Goal: Feedback & Contribution: Leave review/rating

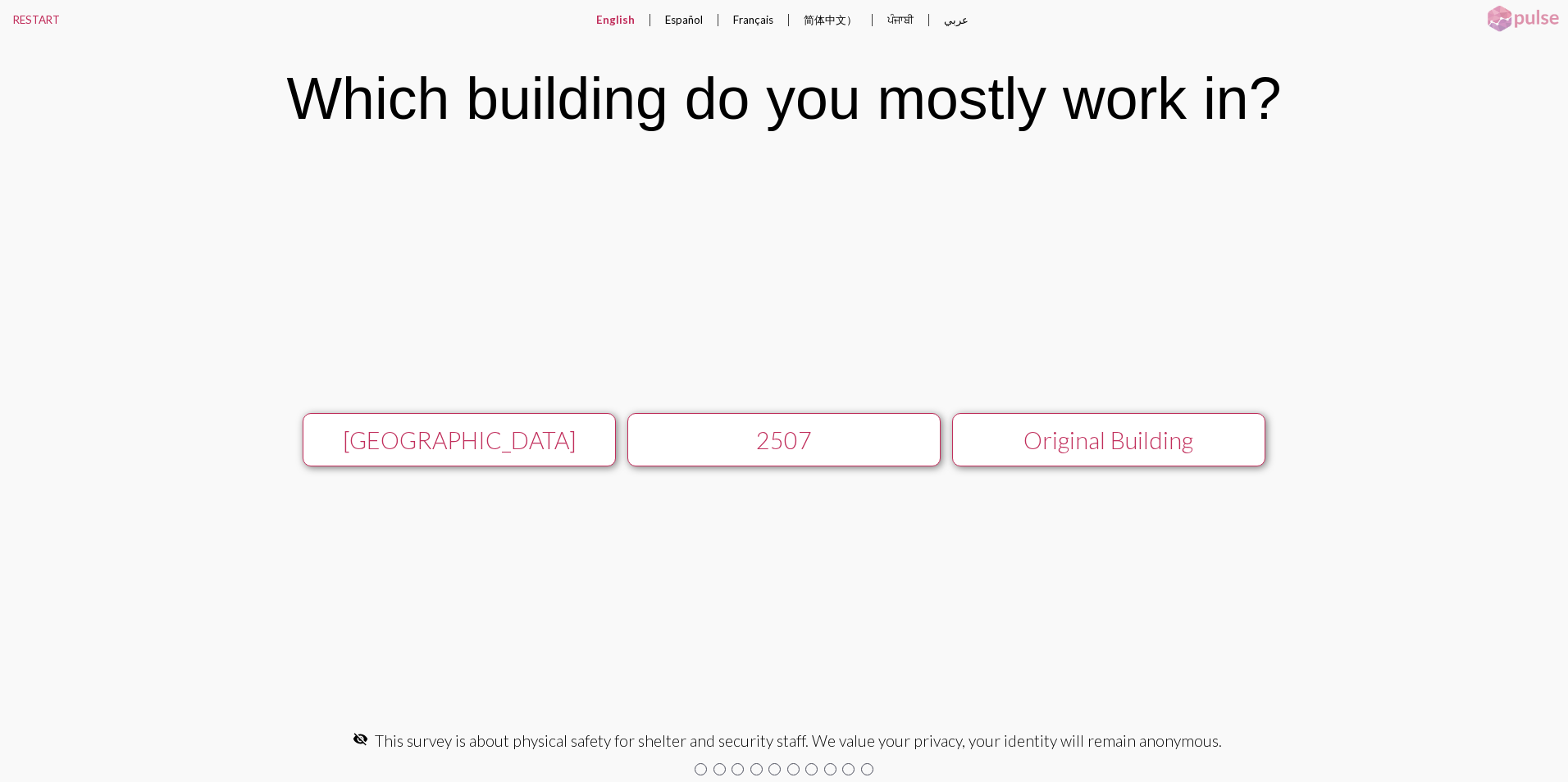
click at [498, 451] on div "[GEOGRAPHIC_DATA]" at bounding box center [459, 440] width 279 height 28
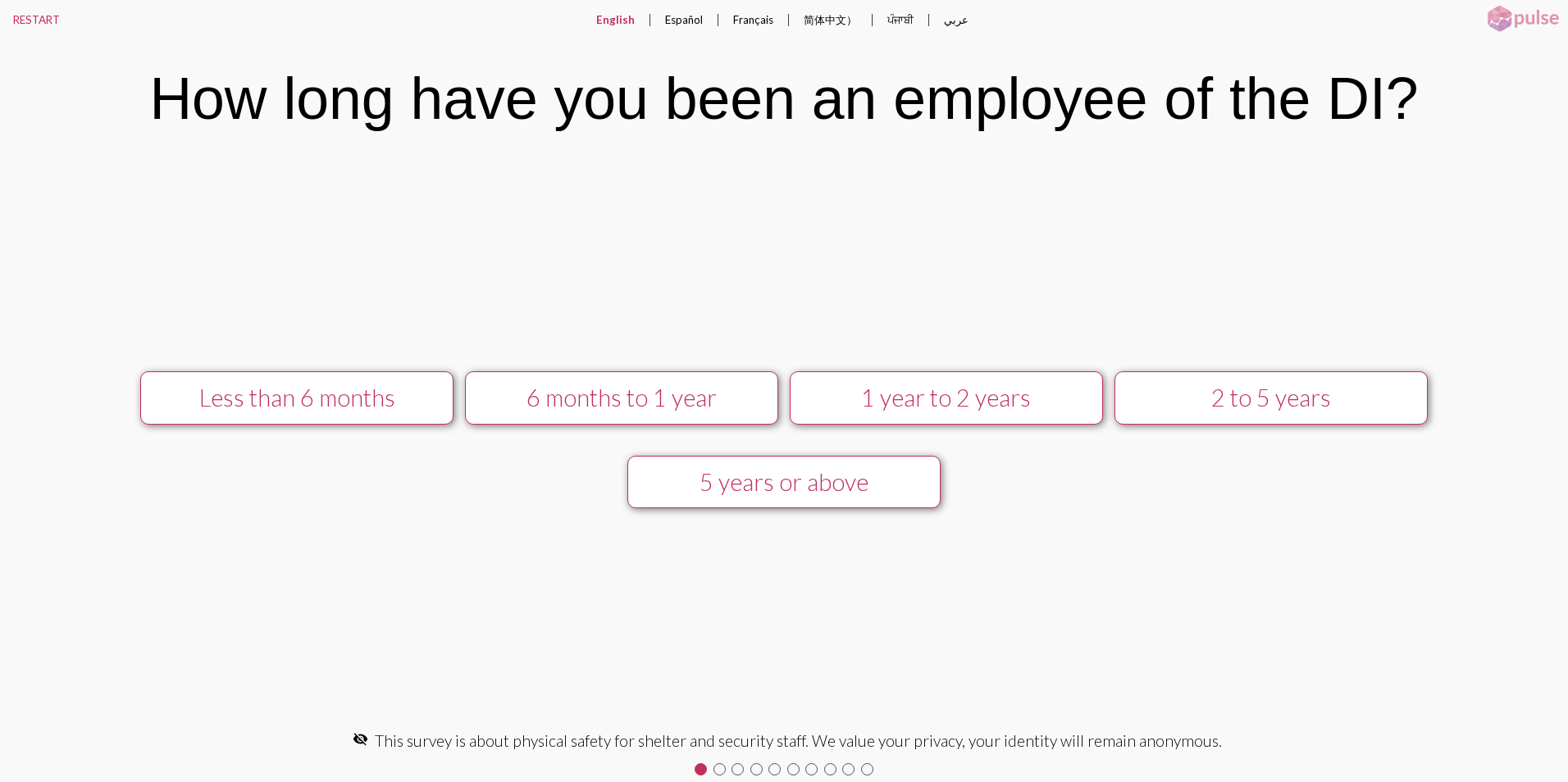
click at [984, 402] on div "1 year to 2 years" at bounding box center [946, 398] width 279 height 28
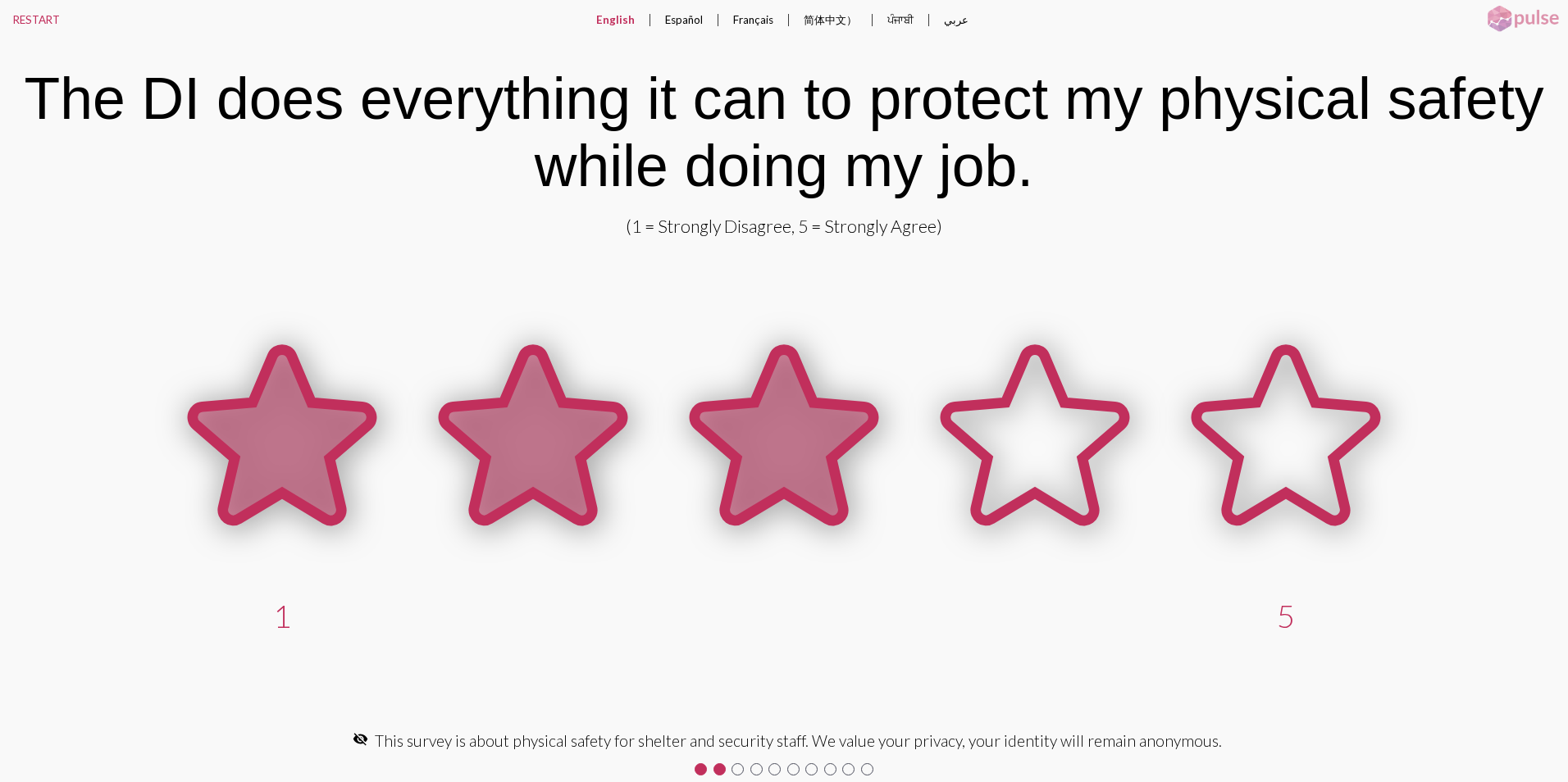
click at [804, 423] on icon at bounding box center [784, 435] width 179 height 170
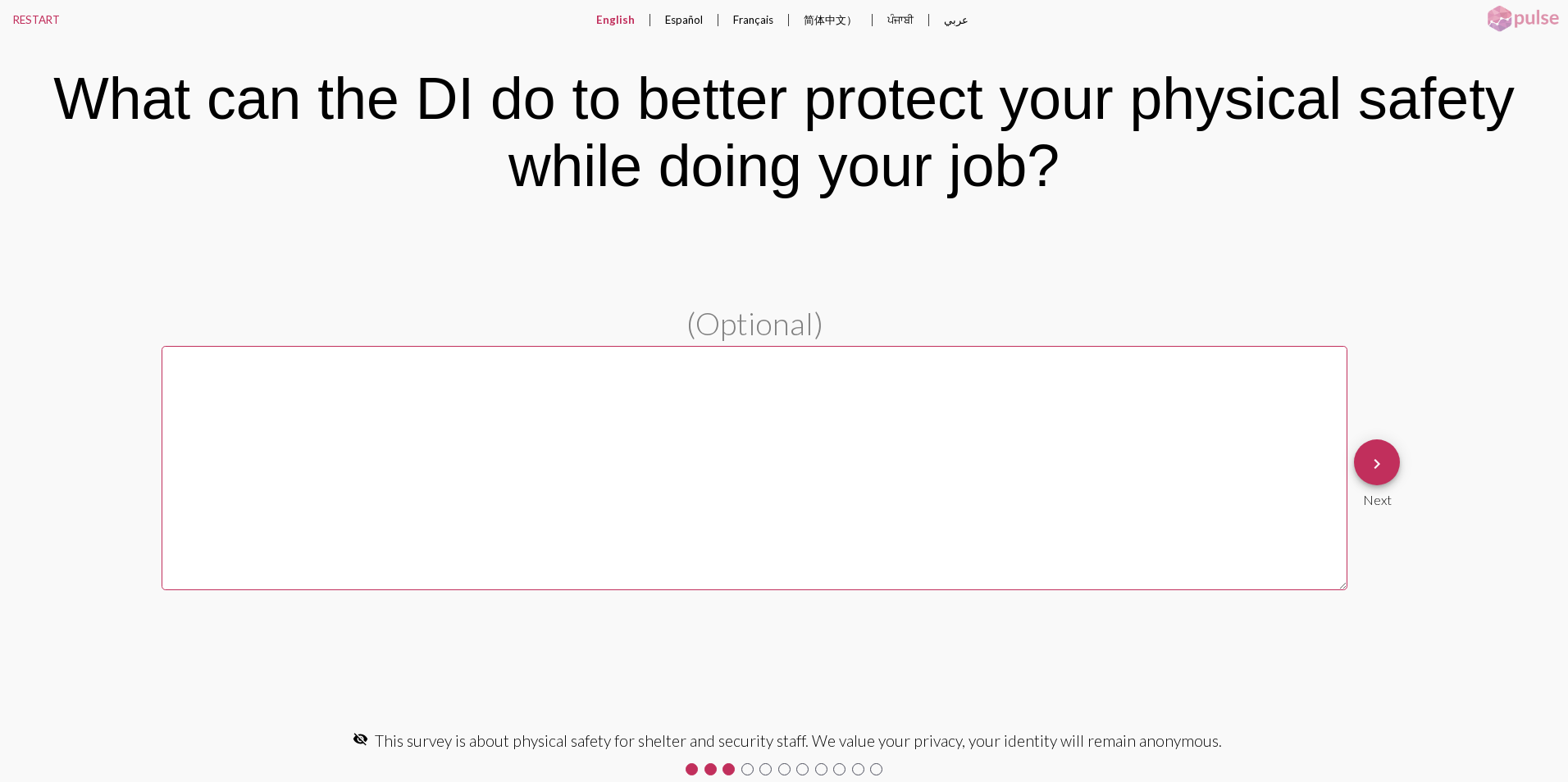
click at [1386, 462] on mat-icon "keyboard_arrow_right" at bounding box center [1376, 464] width 20 height 20
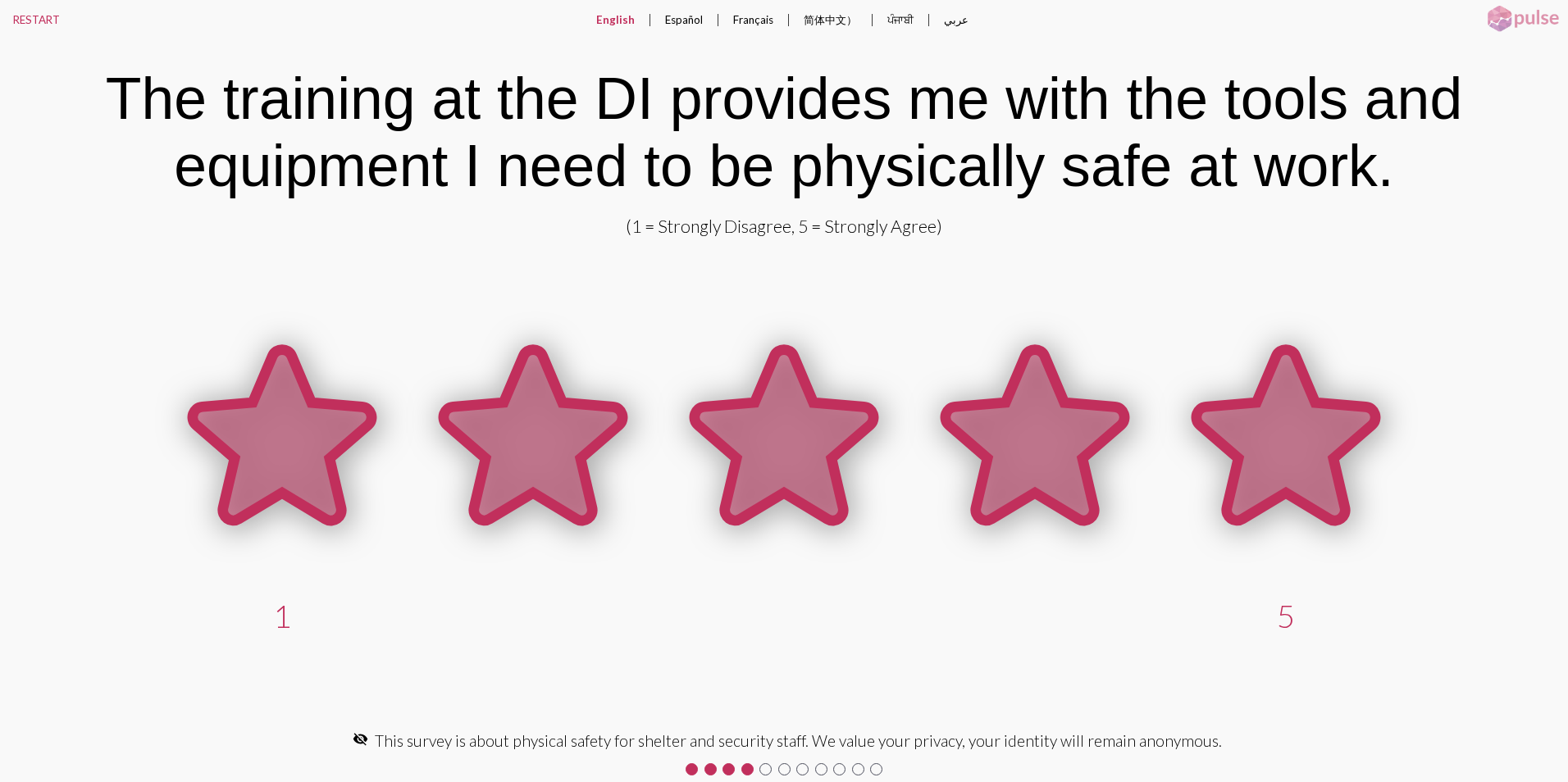
click at [1312, 442] on icon at bounding box center [1286, 435] width 179 height 170
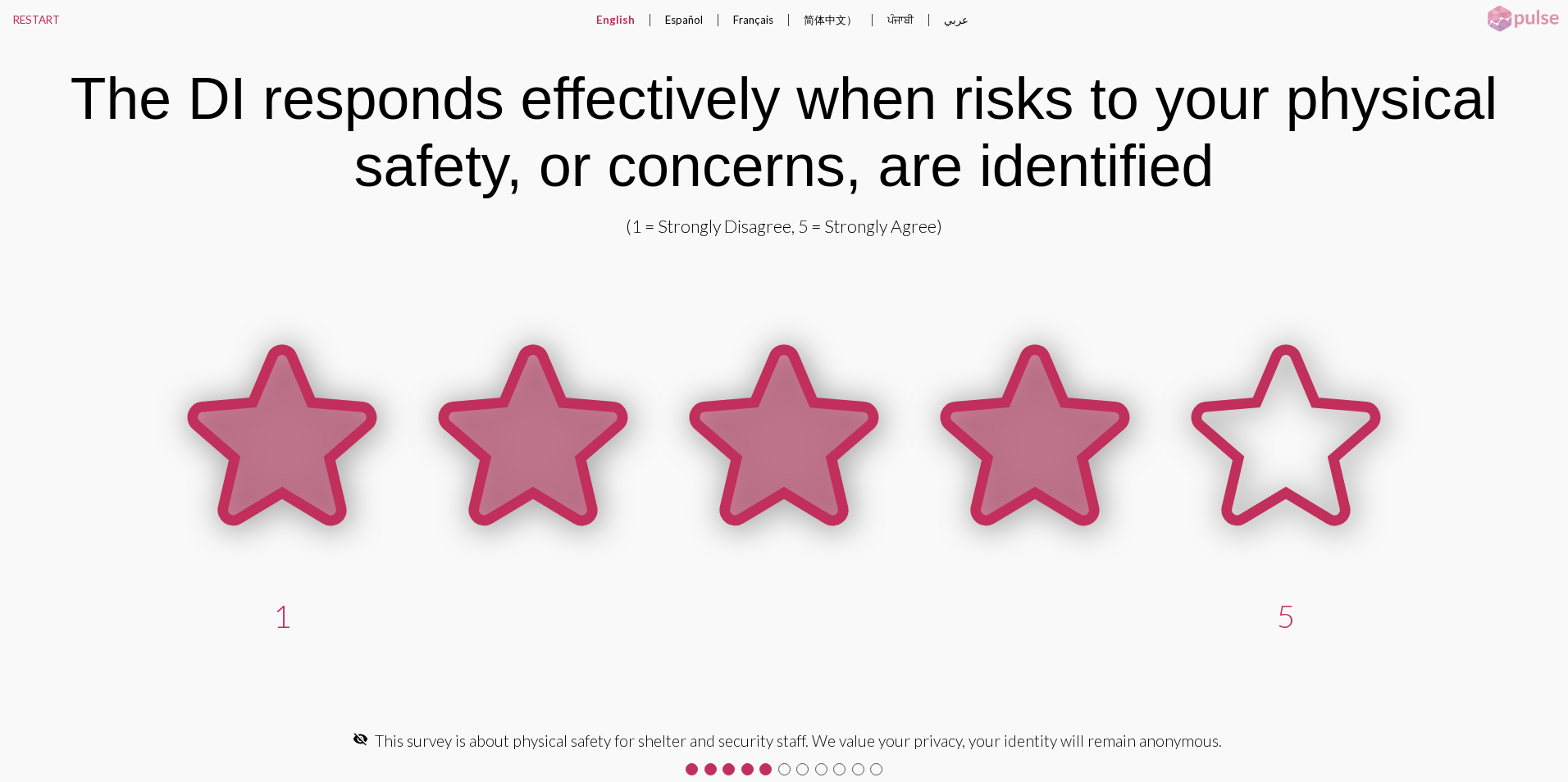
click at [1028, 454] on icon at bounding box center [1034, 435] width 179 height 170
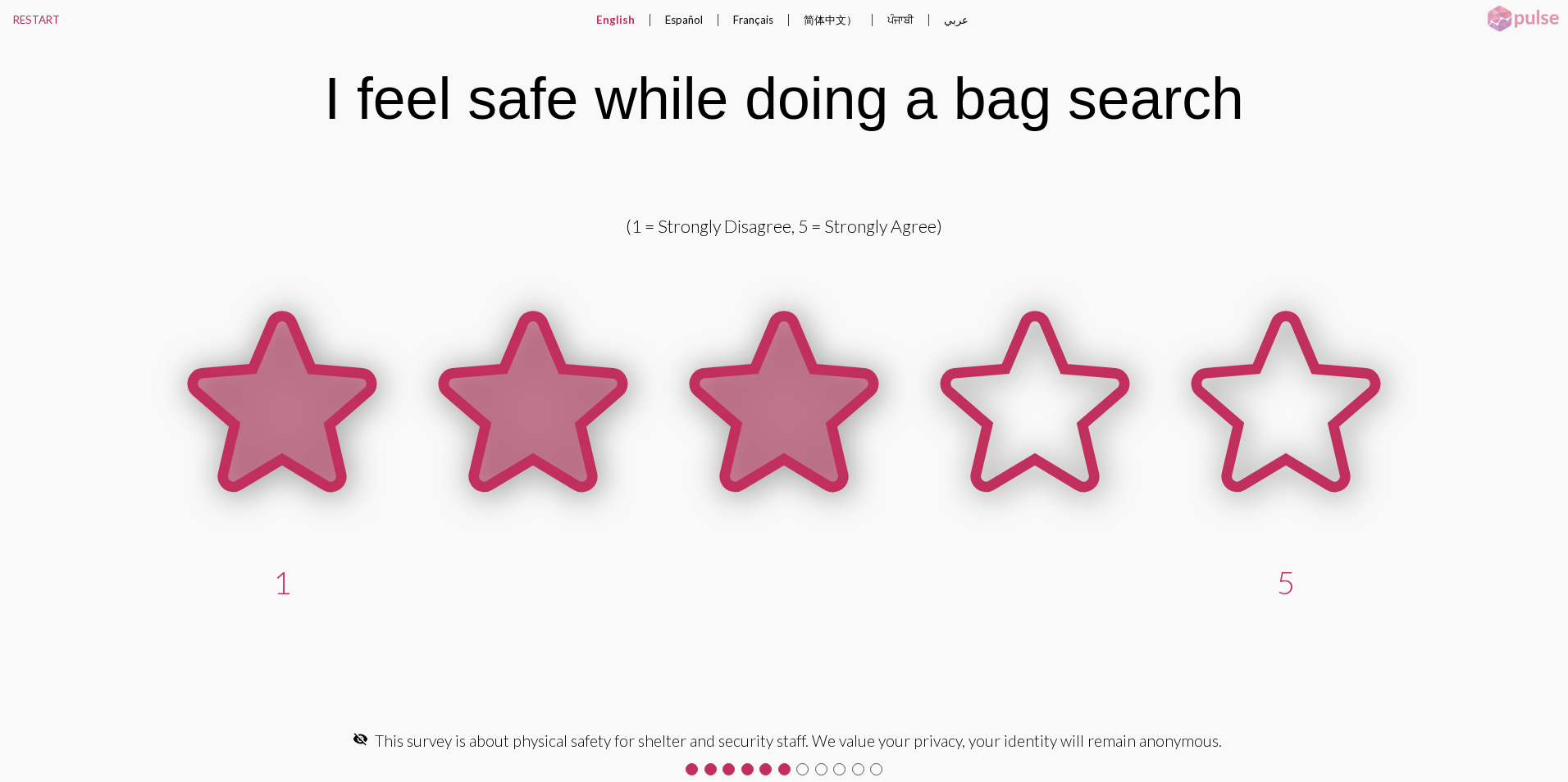
click at [795, 405] on icon at bounding box center [784, 401] width 179 height 170
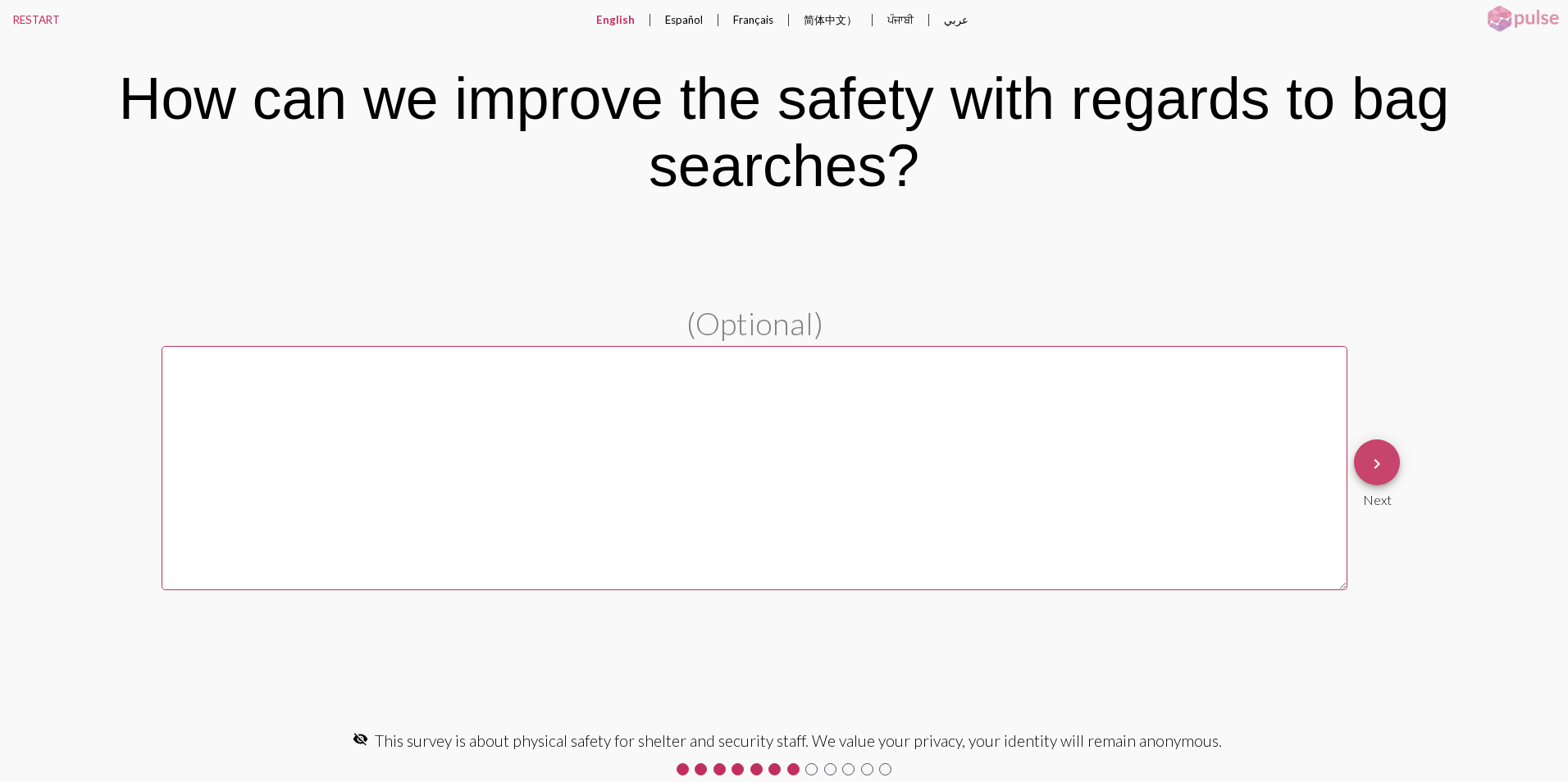
click at [1367, 467] on mat-icon "keyboard_arrow_right" at bounding box center [1376, 464] width 20 height 20
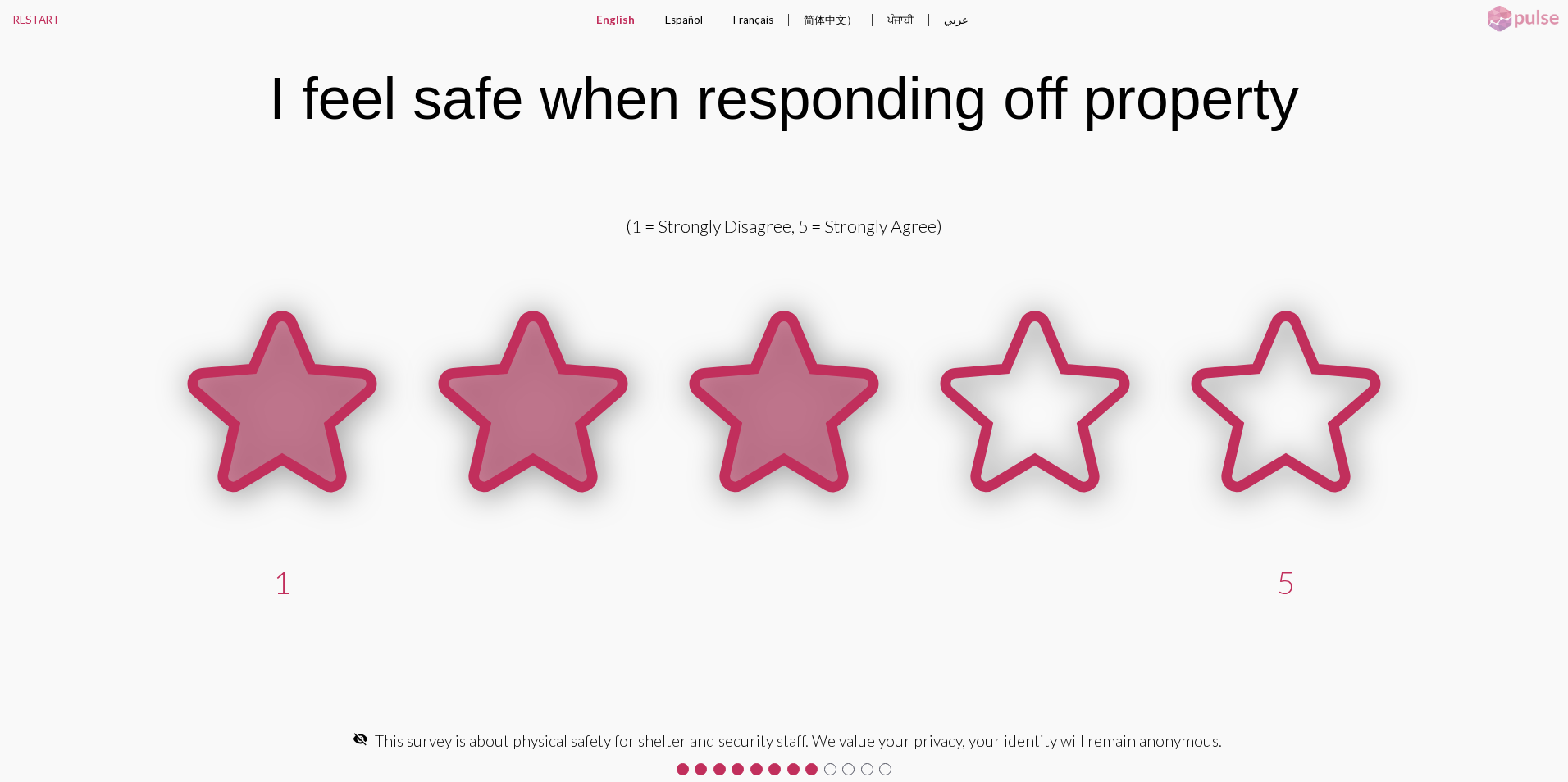
click at [816, 434] on icon at bounding box center [784, 401] width 179 height 170
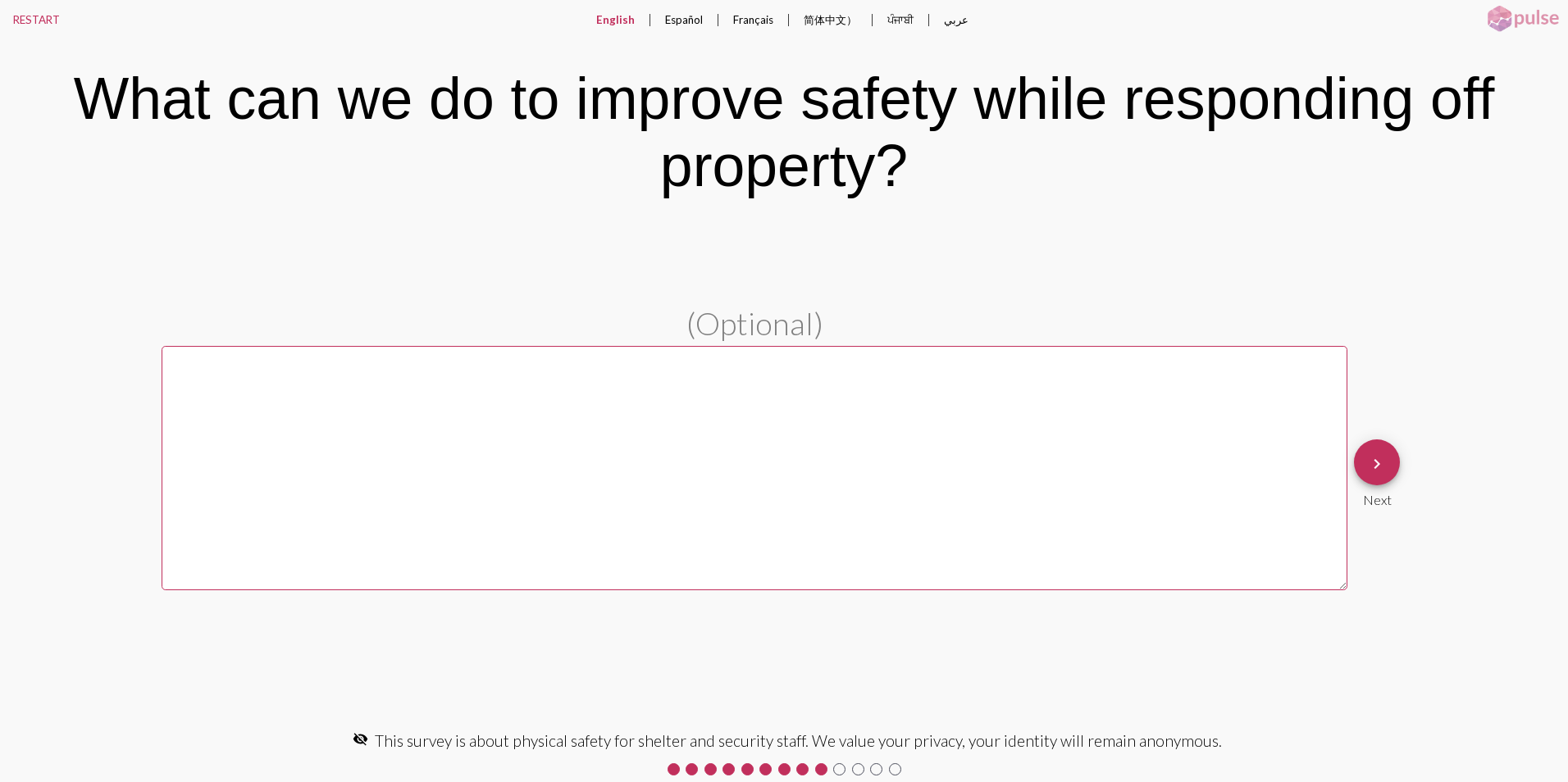
click at [1387, 466] on button "keyboard_arrow_right" at bounding box center [1376, 462] width 46 height 46
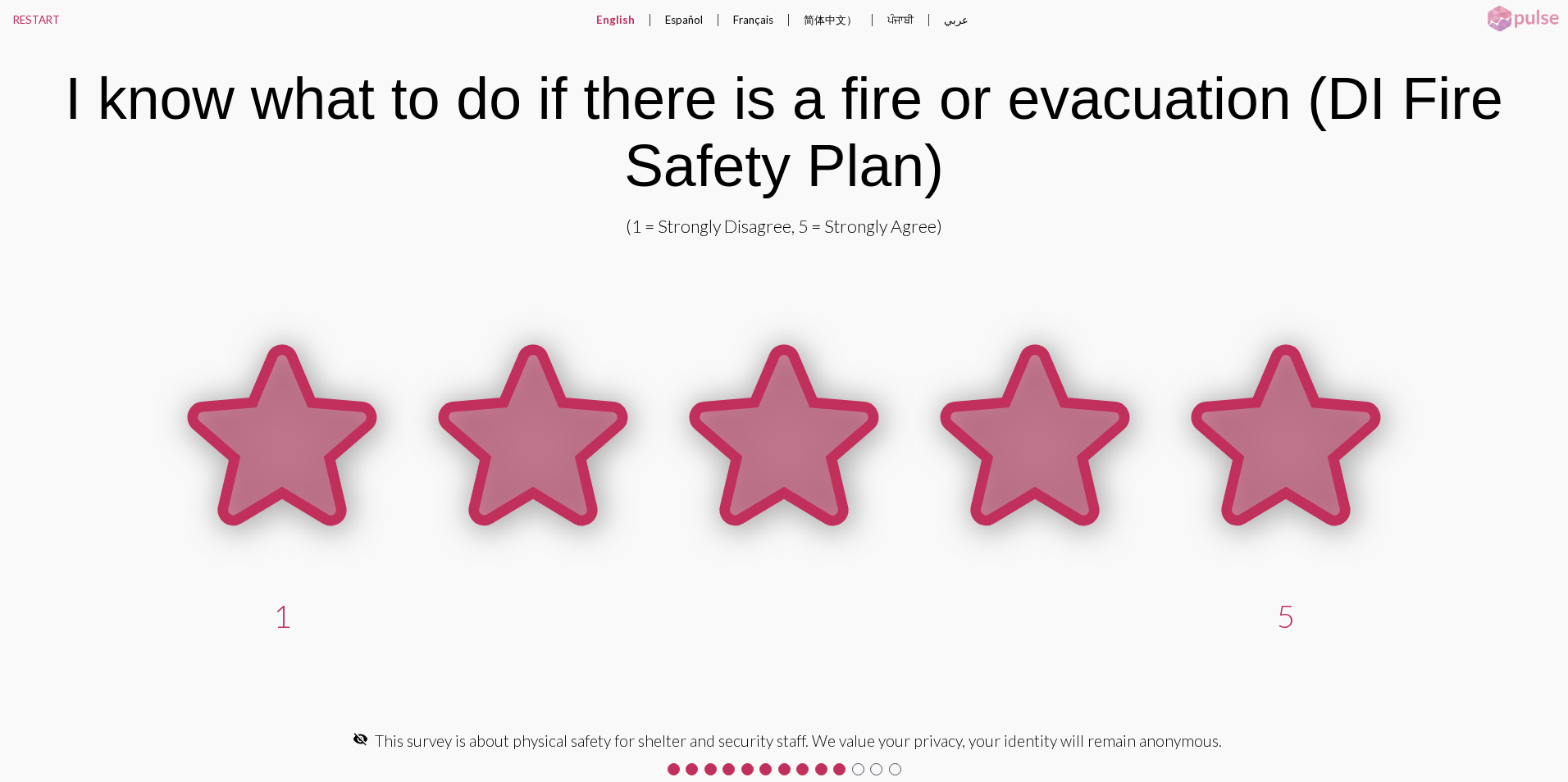
click at [1280, 469] on icon at bounding box center [1286, 435] width 179 height 170
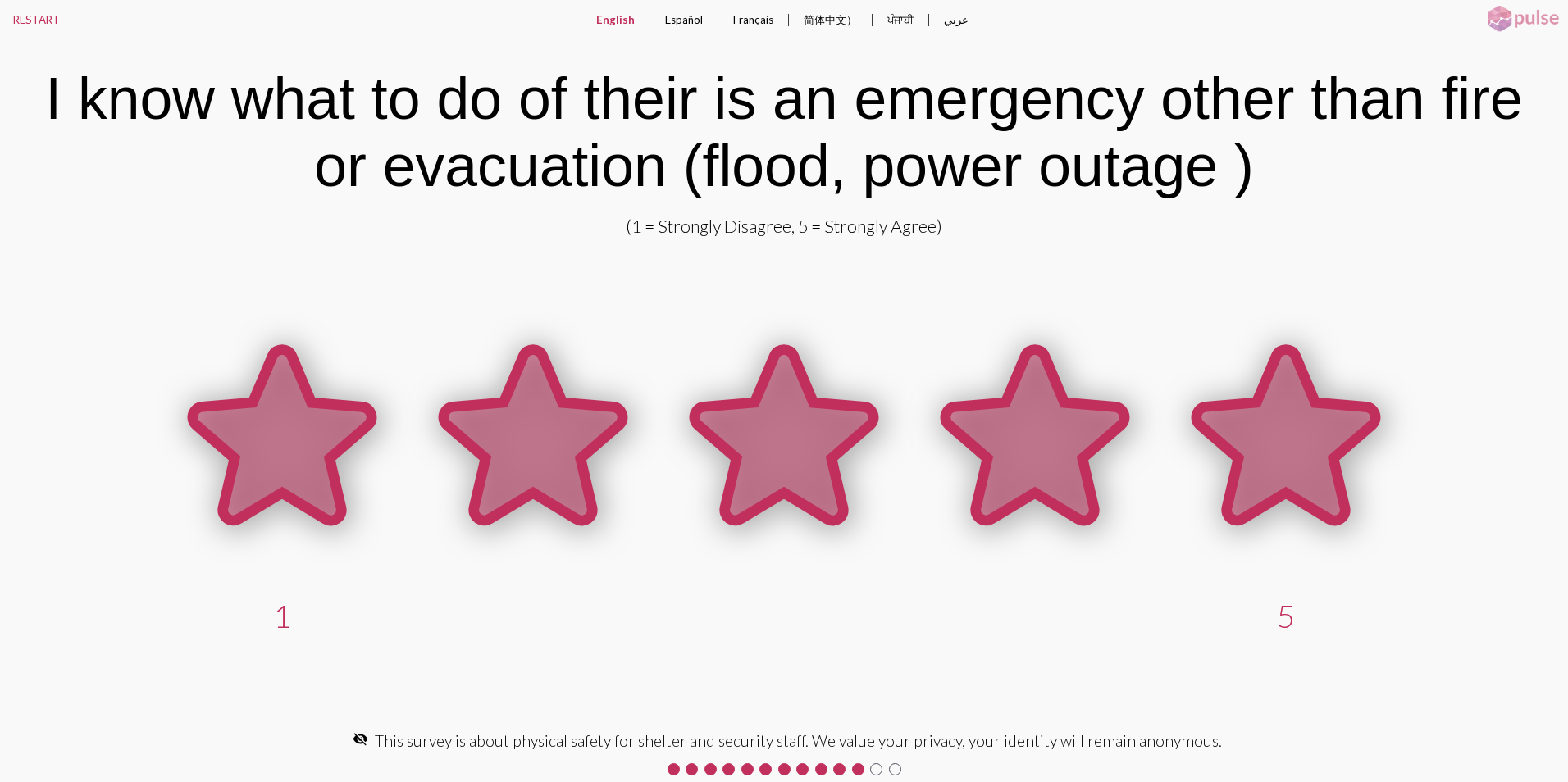
click at [1268, 474] on icon at bounding box center [1286, 435] width 179 height 170
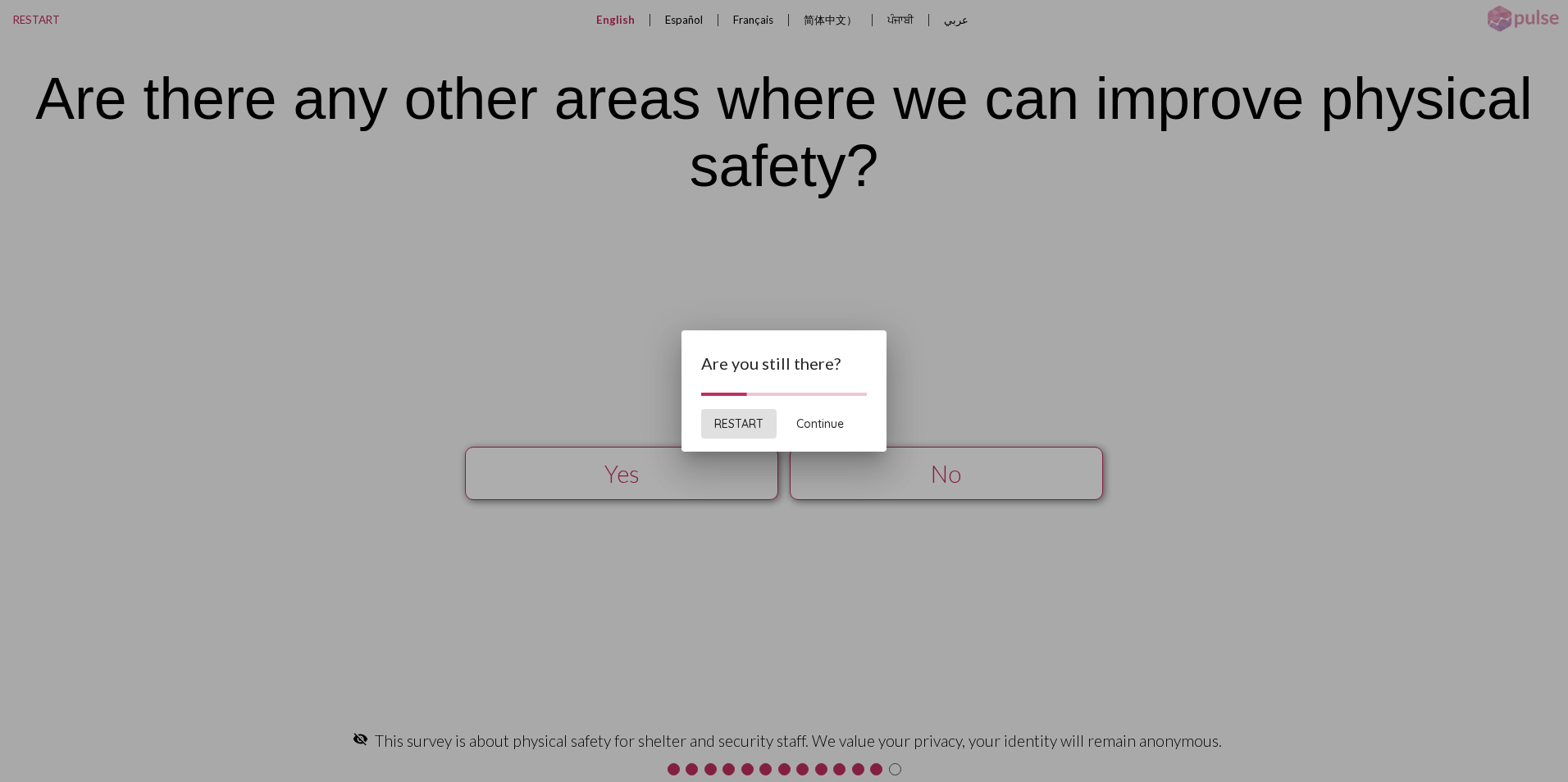
click at [822, 431] on button "Continue" at bounding box center [819, 424] width 74 height 30
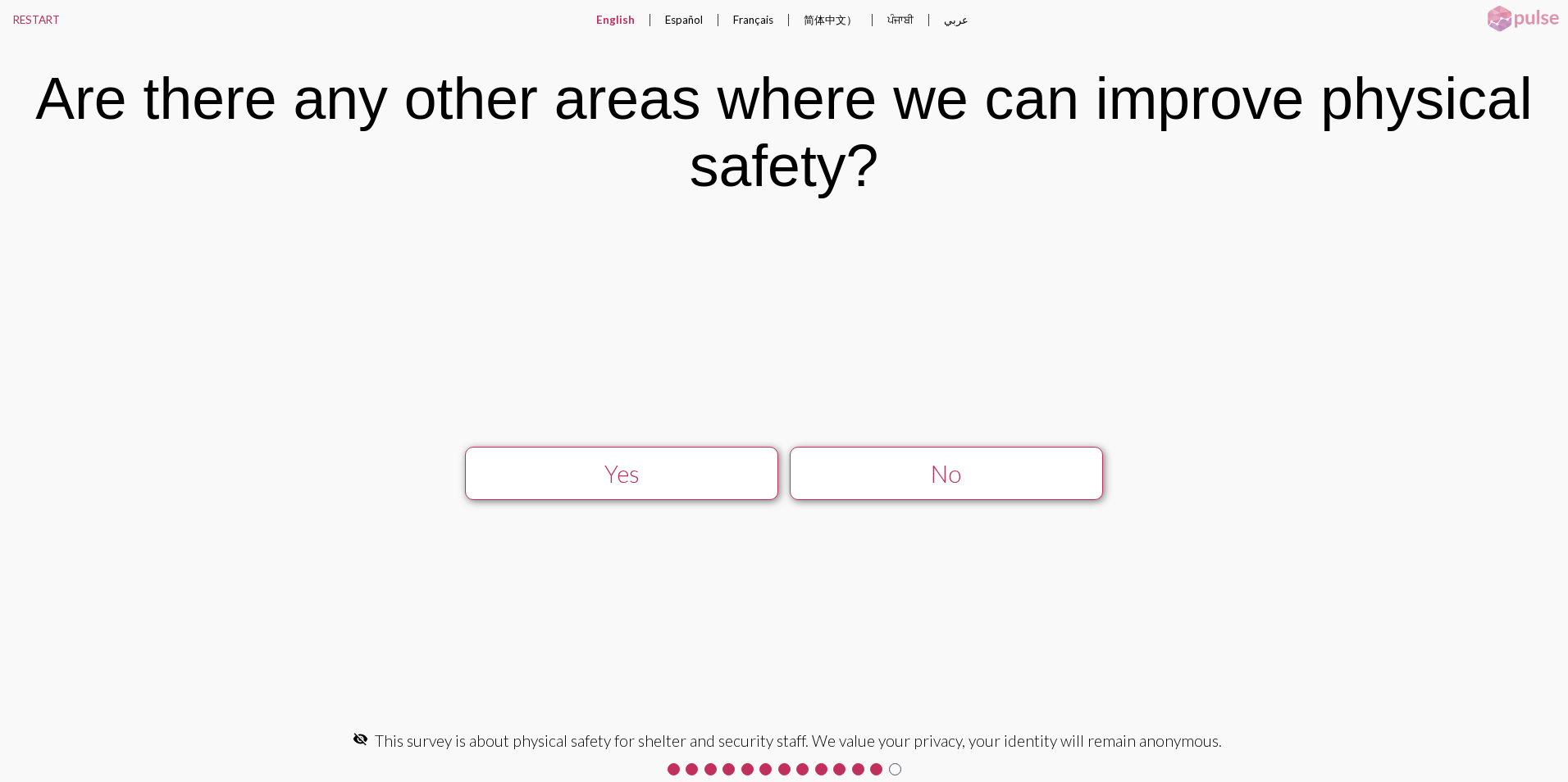
click at [1021, 474] on div "No" at bounding box center [946, 474] width 279 height 28
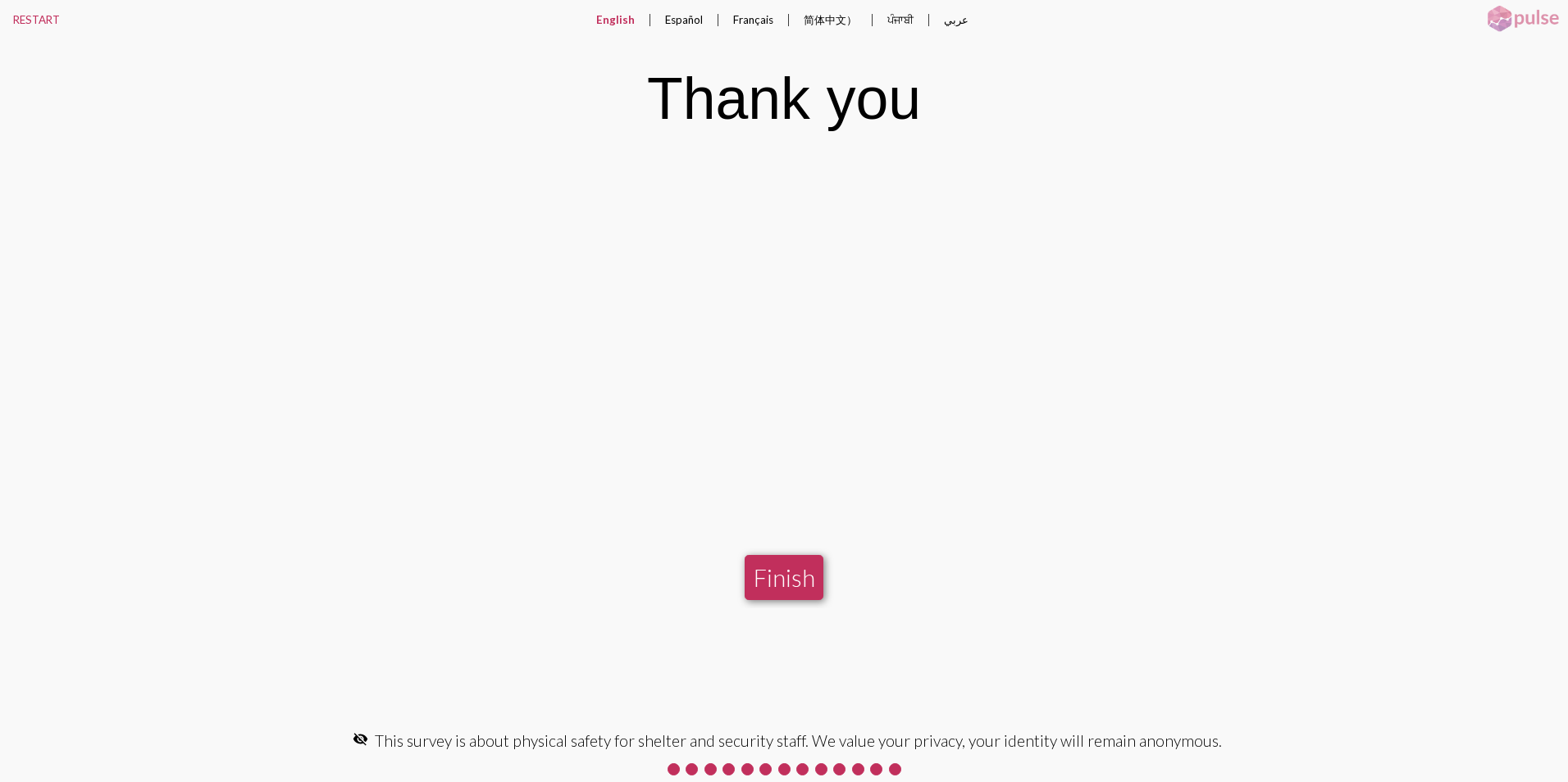
click at [791, 583] on button "Finish" at bounding box center [784, 577] width 79 height 45
